Goal: Task Accomplishment & Management: Complete application form

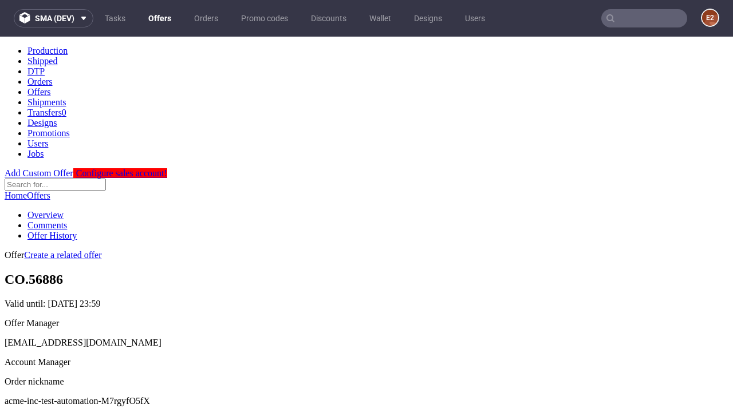
scroll to position [113, 0]
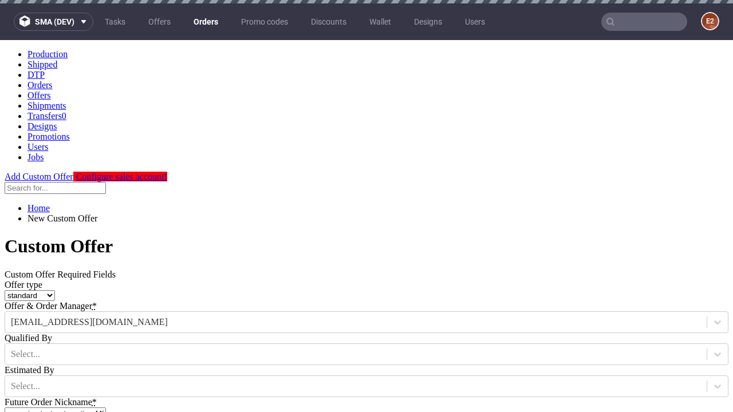
type input "acme-inc-test-automation-M7rgyfO5fX"
type input "2025-10-15"
type input "e2e-user-M9W2qYQuDh@test.com"
select select "gb"
type input "e2e-user-M9W2qYQuDh@test.com"
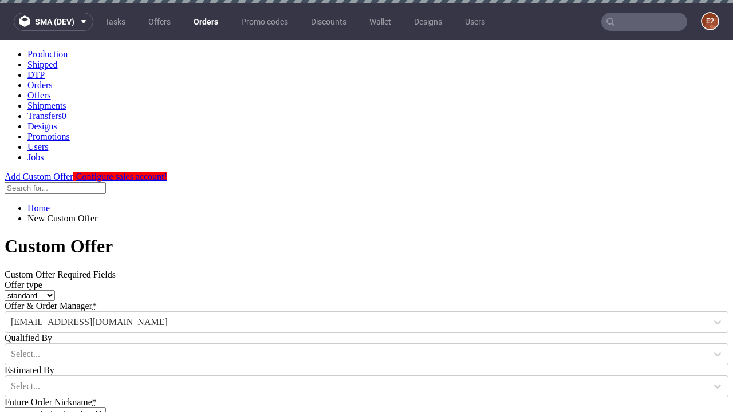
scroll to position [3, 0]
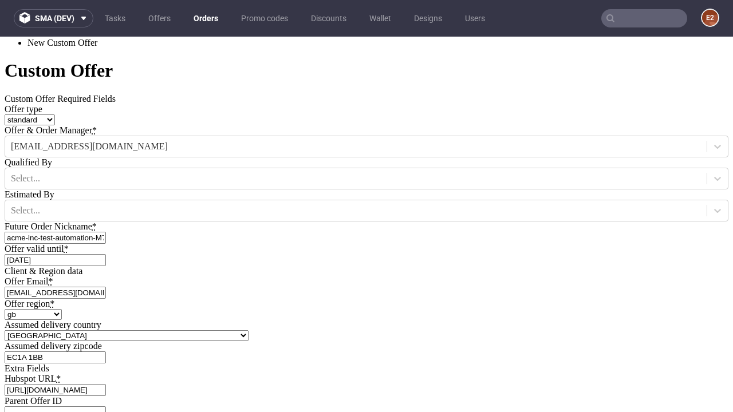
type input "[URL][DOMAIN_NAME]"
type input "Please wait..."
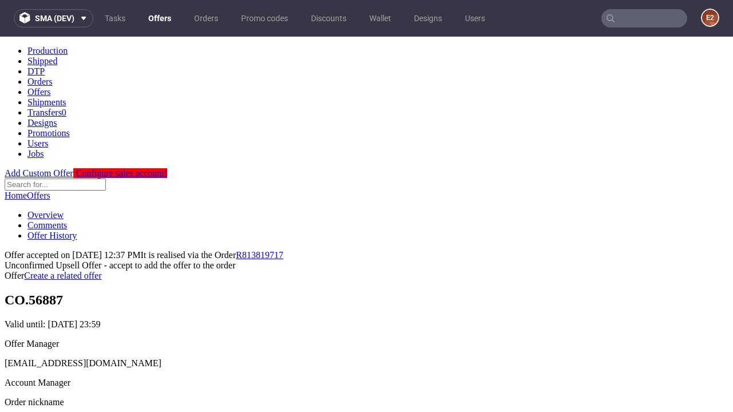
scroll to position [176, 0]
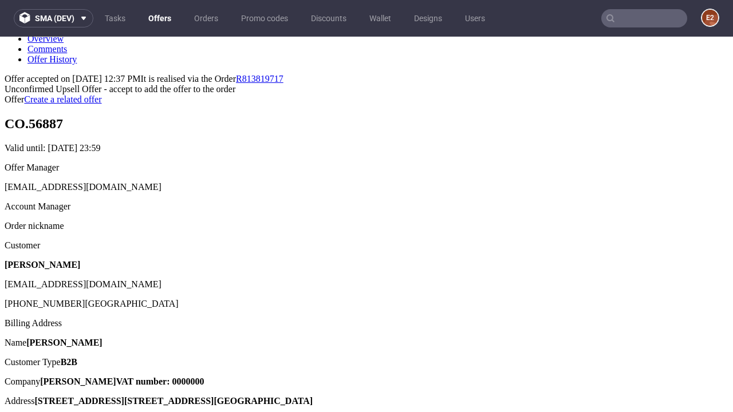
type input "In progress..."
